Goal: Complete application form

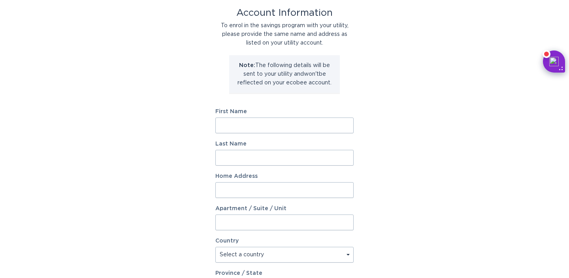
scroll to position [40, 0]
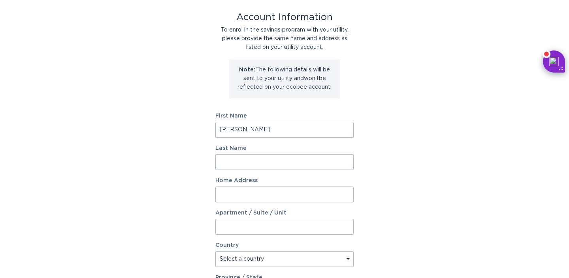
type input "[PERSON_NAME]"
type input "[STREET_ADDRESS]"
select select "US"
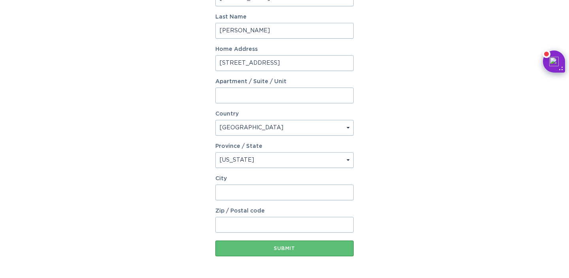
scroll to position [172, 0]
select select "MI"
type input "4"
type input "[GEOGRAPHIC_DATA]"
type input "48371"
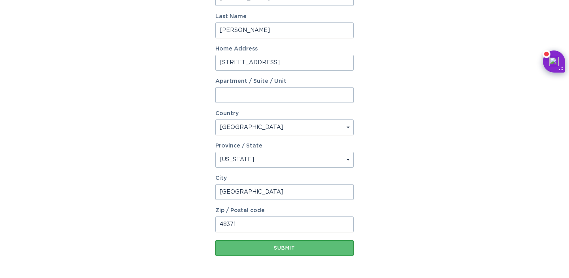
click at [387, 187] on div "Account Information To enrol in the savings program with your utility, please p…" at bounding box center [284, 69] width 569 height 436
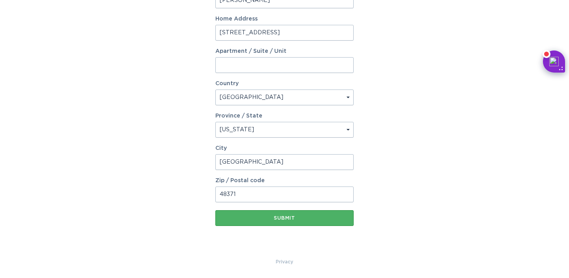
scroll to position [202, 0]
click at [299, 221] on button "Submit" at bounding box center [284, 219] width 138 height 16
click at [301, 215] on button "Submit" at bounding box center [284, 219] width 138 height 16
click at [279, 220] on div "Submit" at bounding box center [284, 218] width 130 height 5
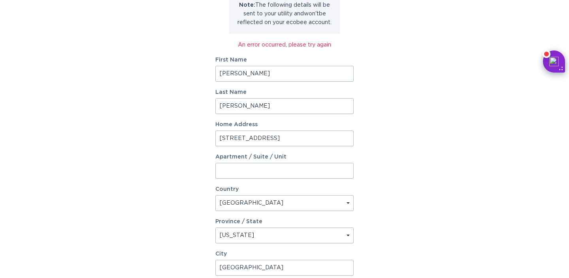
scroll to position [47, 0]
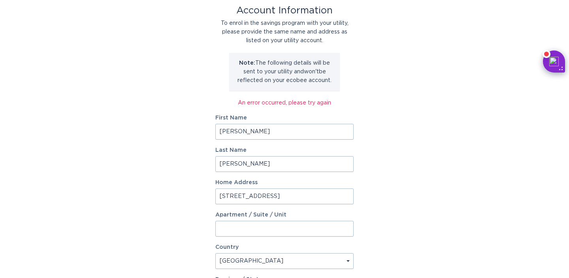
click at [279, 101] on div "An error occurred, please try again" at bounding box center [284, 103] width 138 height 9
copy div "An error occurred, please try again"
